Goal: Information Seeking & Learning: Stay updated

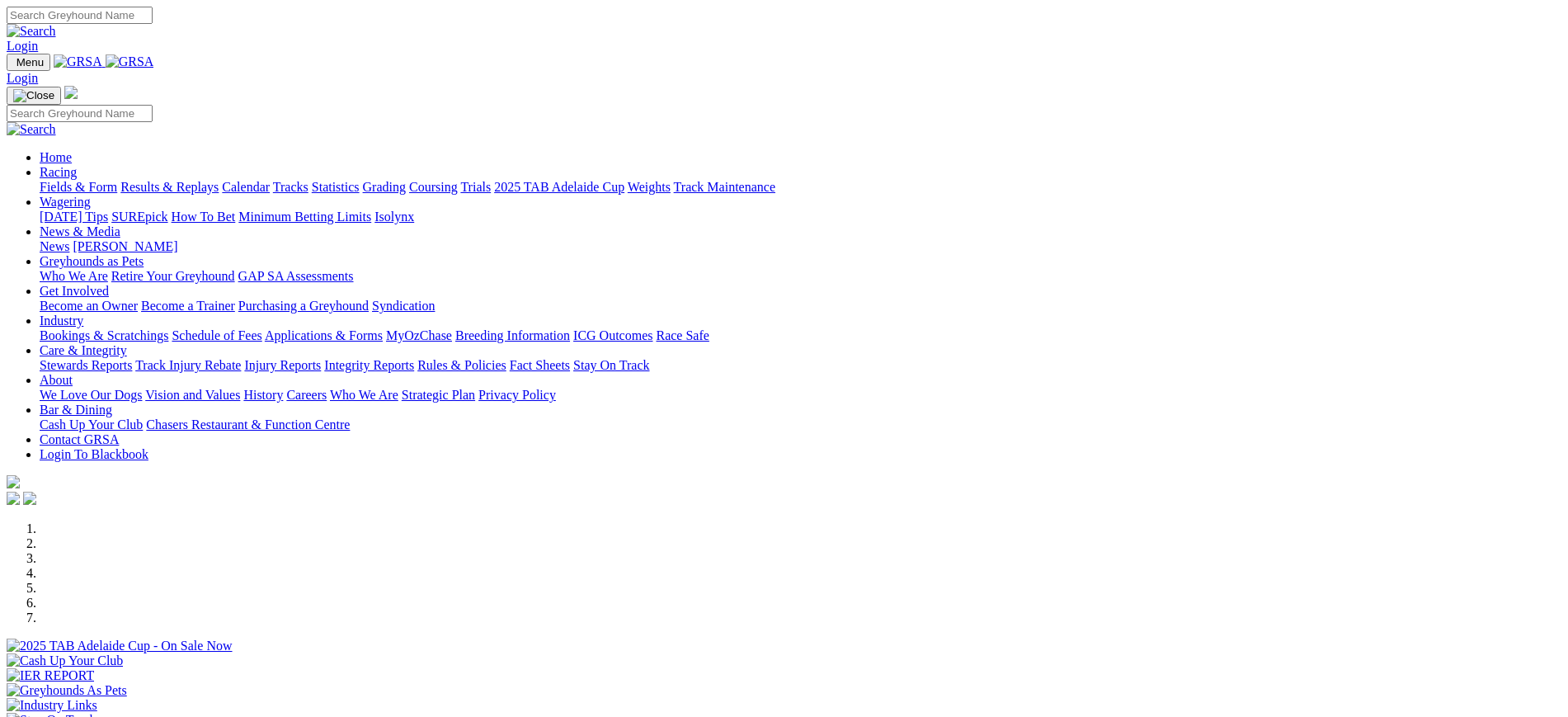
click at [178, 239] on link "[PERSON_NAME]" at bounding box center [124, 246] width 104 height 14
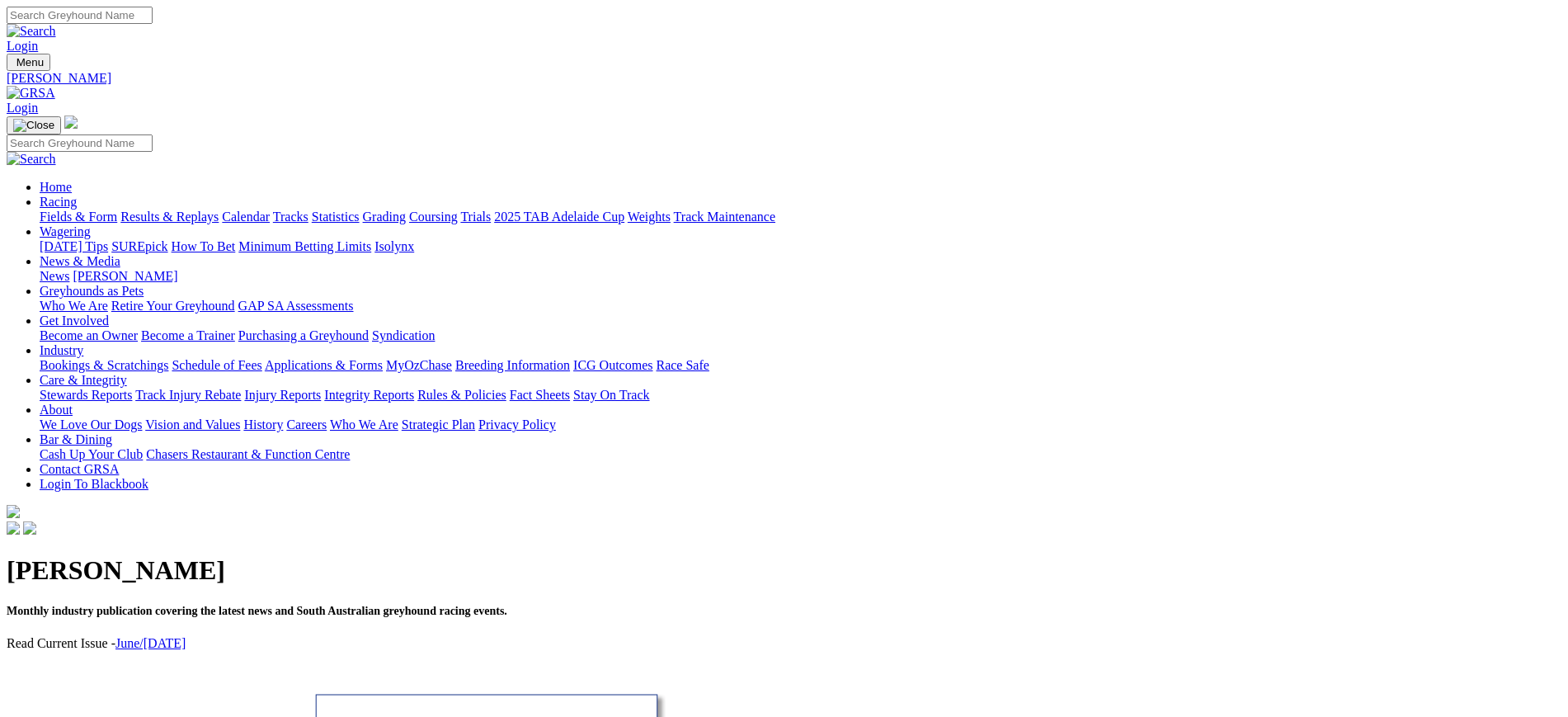
click at [69, 269] on link "News" at bounding box center [55, 275] width 29 height 14
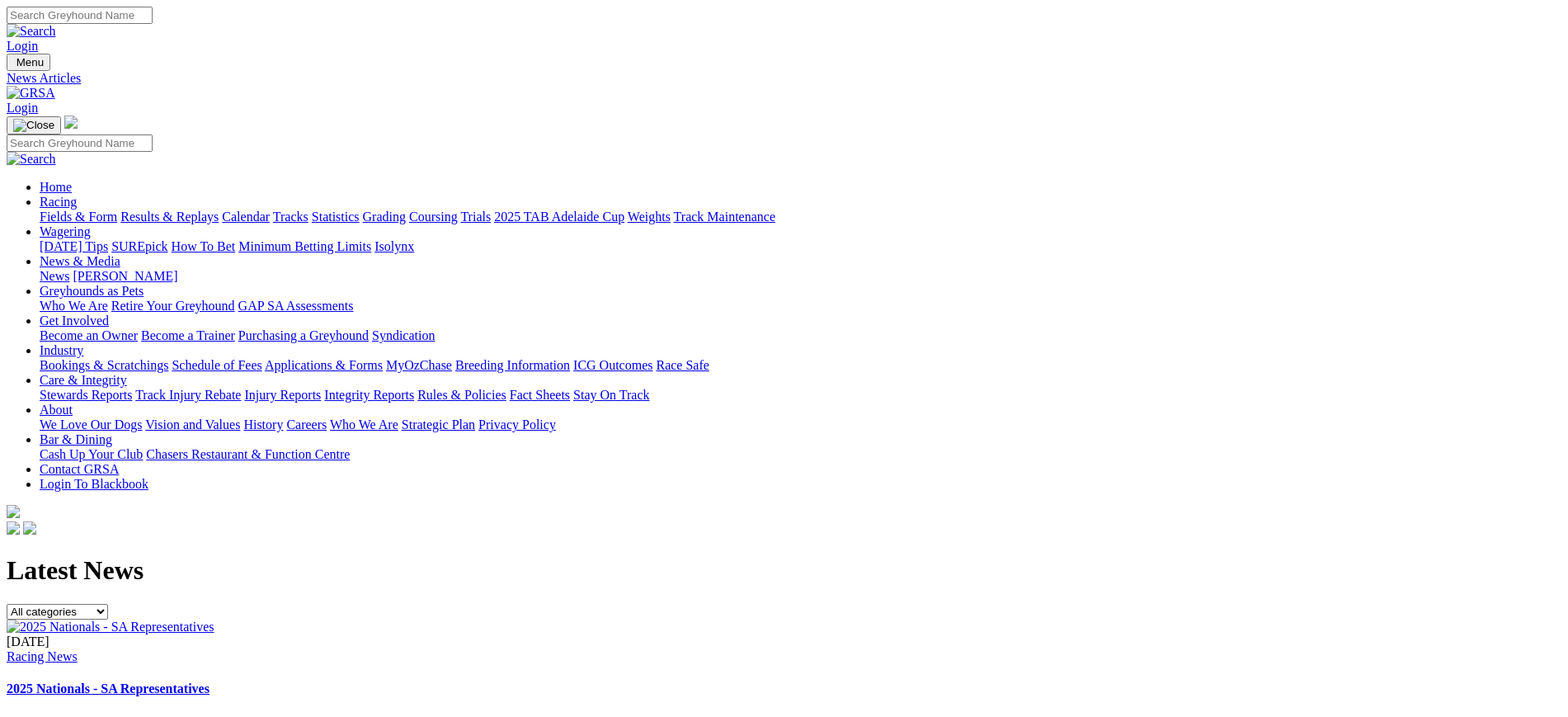
click at [56, 86] on img at bounding box center [31, 93] width 49 height 15
